Goal: Information Seeking & Learning: Understand process/instructions

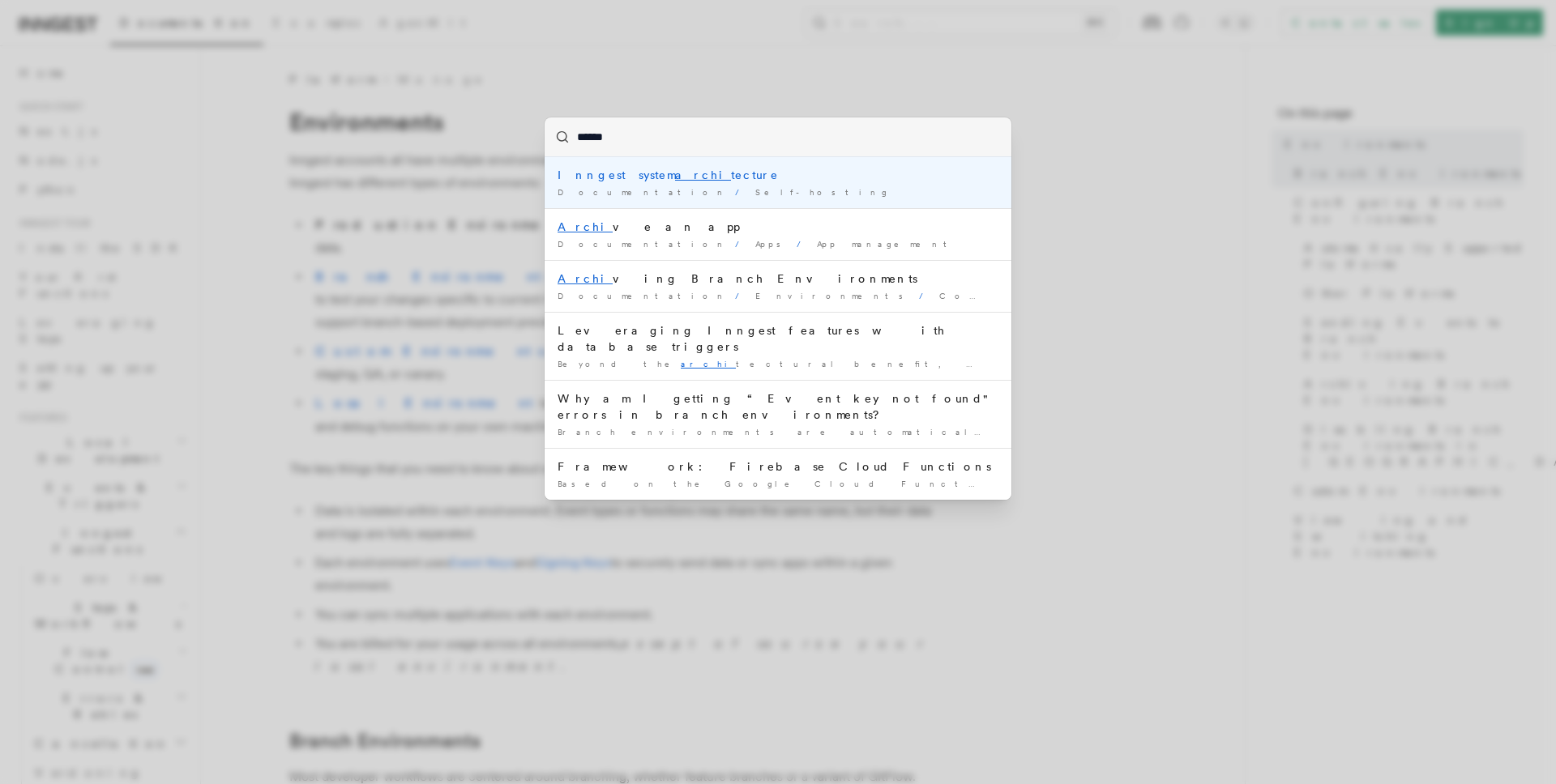
type input "*******"
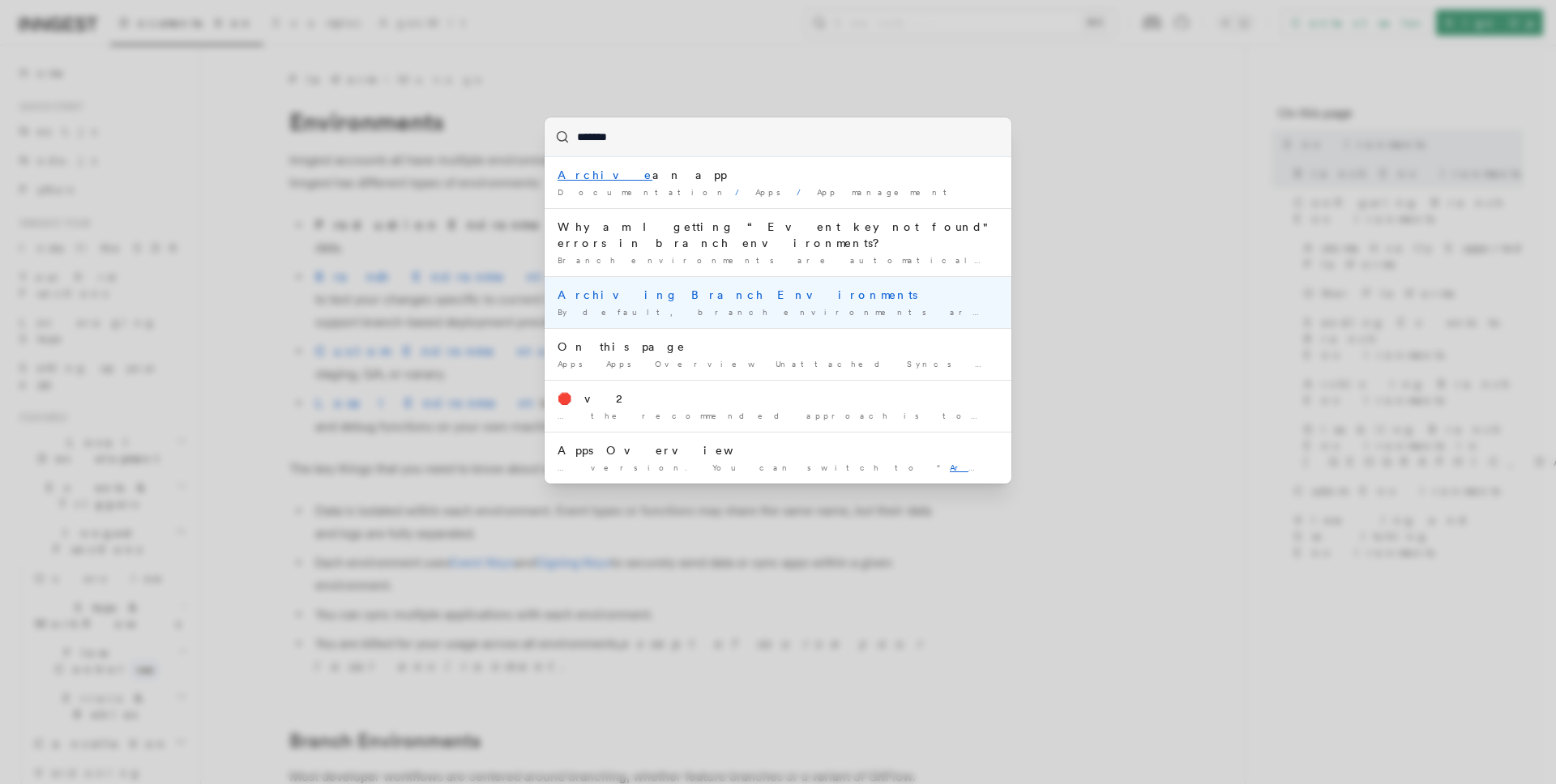
click at [821, 287] on div "Archiving Branch Environments" at bounding box center [778, 295] width 440 height 16
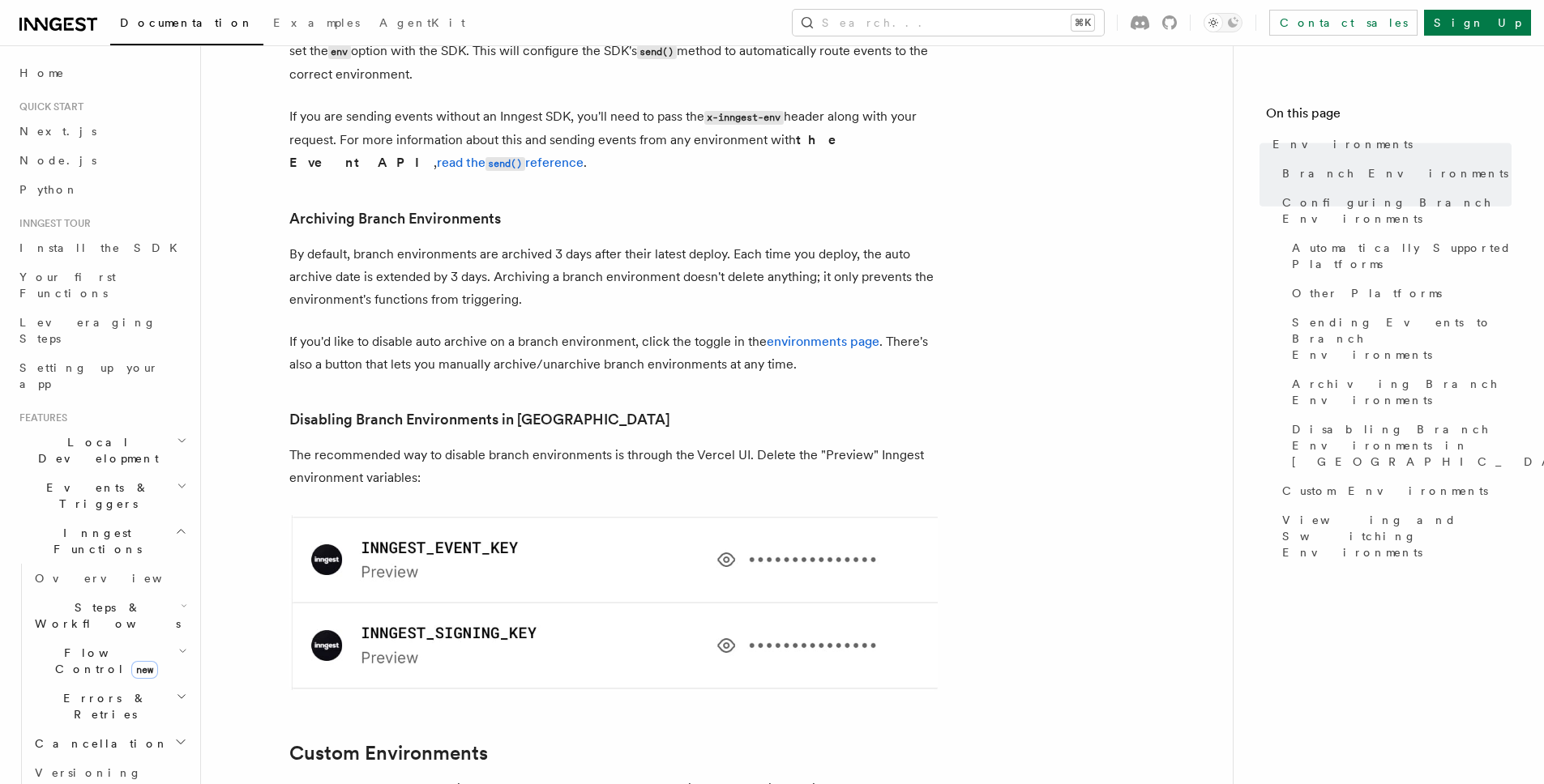
scroll to position [2711, 0]
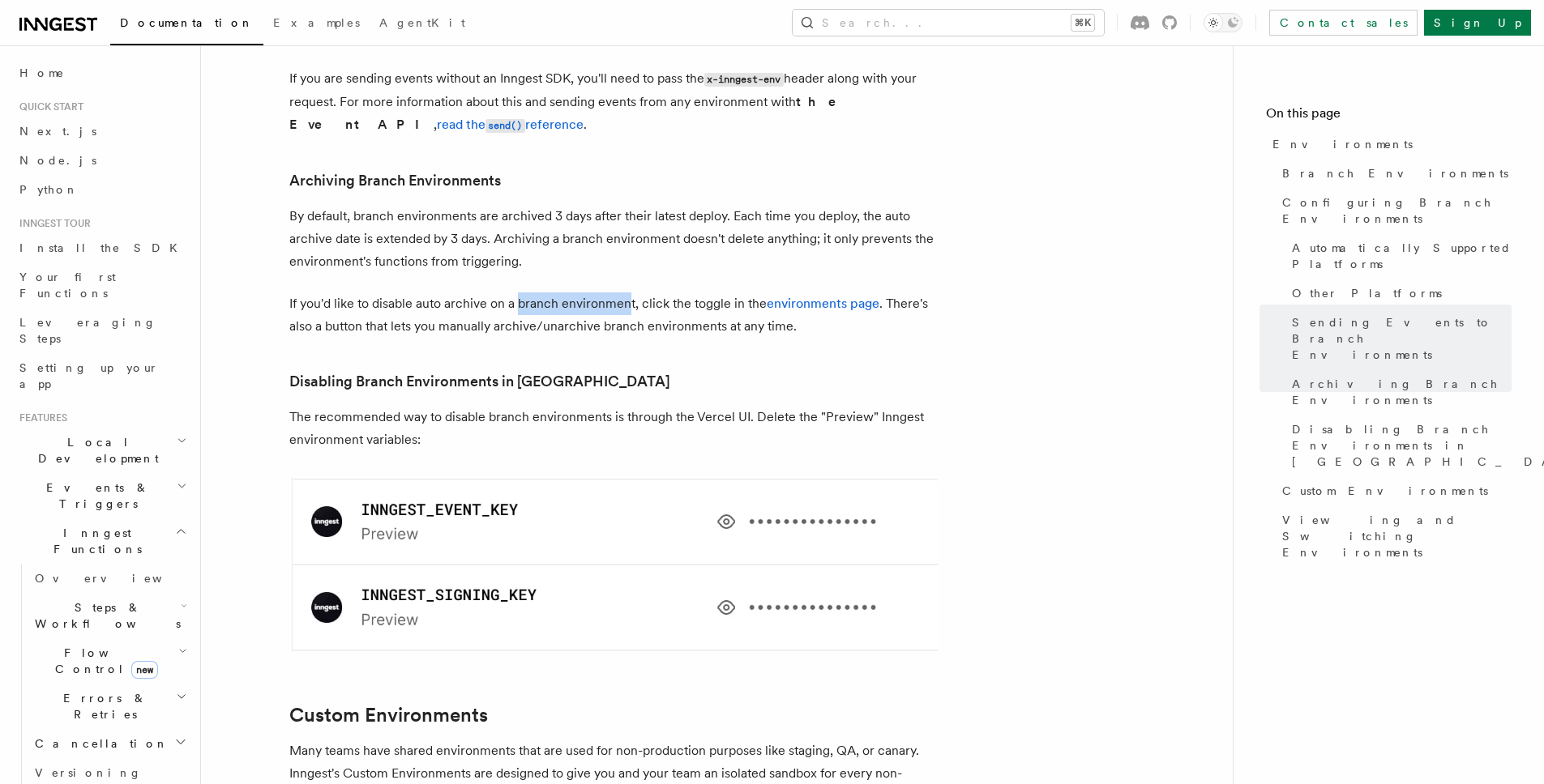
drag, startPoint x: 520, startPoint y: 210, endPoint x: 628, endPoint y: 211, distance: 108.0
click at [628, 292] on p "If you'd like to disable auto archive on a branch environment, click the toggle…" at bounding box center [613, 315] width 649 height 46
click at [663, 292] on p "If you'd like to disable auto archive on a branch environment, click the toggle…" at bounding box center [613, 315] width 649 height 46
drag, startPoint x: 506, startPoint y: 215, endPoint x: 603, endPoint y: 216, distance: 97.0
click at [603, 292] on p "If you'd like to disable auto archive on a branch environment, click the toggle…" at bounding box center [613, 315] width 649 height 46
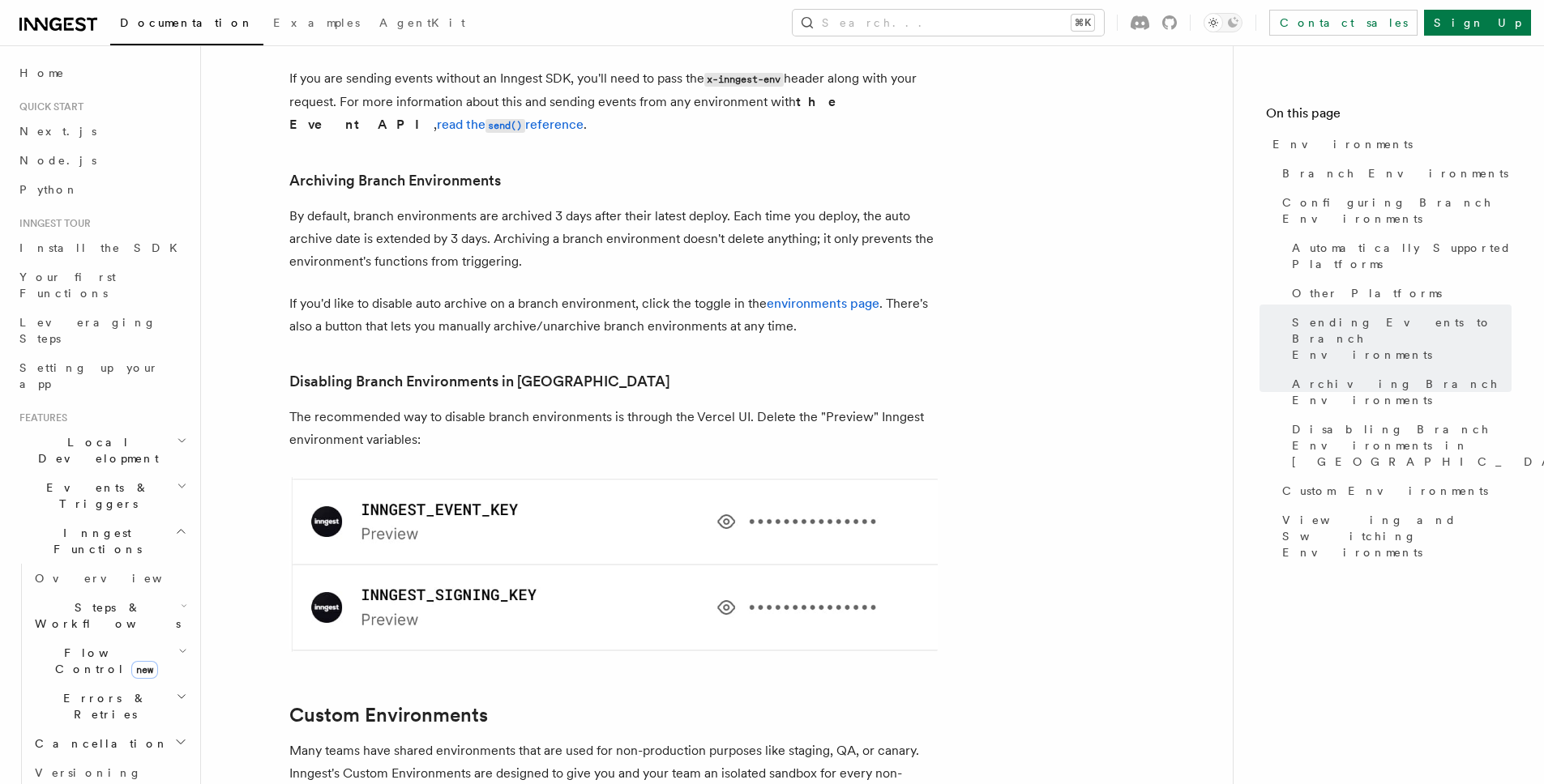
click at [610, 292] on p "If you'd like to disable auto archive on a branch environment, click the toggle…" at bounding box center [613, 315] width 649 height 46
drag, startPoint x: 624, startPoint y: 214, endPoint x: 640, endPoint y: 213, distance: 16.0
click at [640, 292] on p "If you'd like to disable auto archive on a branch environment, click the toggle…" at bounding box center [613, 315] width 649 height 46
click at [660, 292] on p "If you'd like to disable auto archive on a branch environment, click the toggle…" at bounding box center [613, 315] width 649 height 46
click at [806, 295] on link "environments page" at bounding box center [823, 303] width 112 height 15
